Goal: Entertainment & Leisure: Consume media (video, audio)

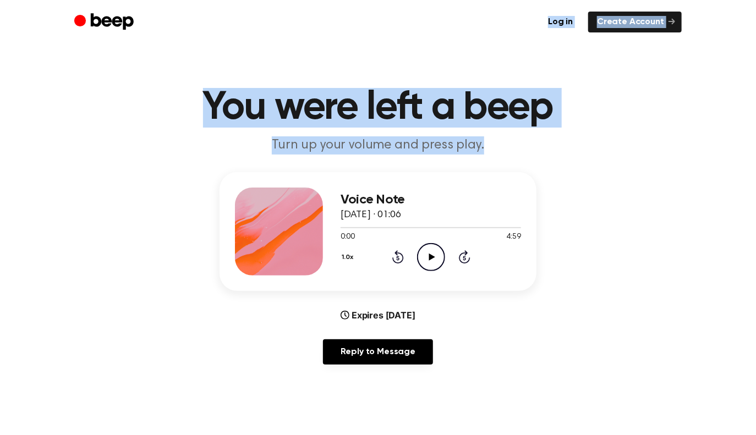
drag, startPoint x: 328, startPoint y: 164, endPoint x: 15, endPoint y: -67, distance: 389.0
click at [104, 142] on header "You were left a beep Turn up your volume and press play." at bounding box center [377, 121] width 729 height 67
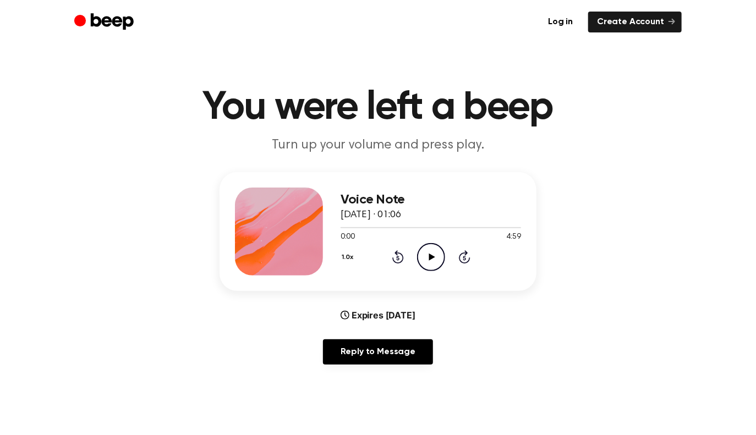
click at [426, 250] on icon "Play Audio" at bounding box center [431, 257] width 28 height 28
click at [432, 254] on icon "Play Audio" at bounding box center [431, 257] width 28 height 28
click at [432, 254] on icon at bounding box center [430, 257] width 5 height 7
click at [423, 265] on icon "Play Audio" at bounding box center [431, 257] width 28 height 28
click at [518, 293] on div "Voice Note [DATE] · 01:09 2:16 2:16 Your browser does not support the [object O…" at bounding box center [377, 272] width 729 height 201
